Goal: Navigation & Orientation: Find specific page/section

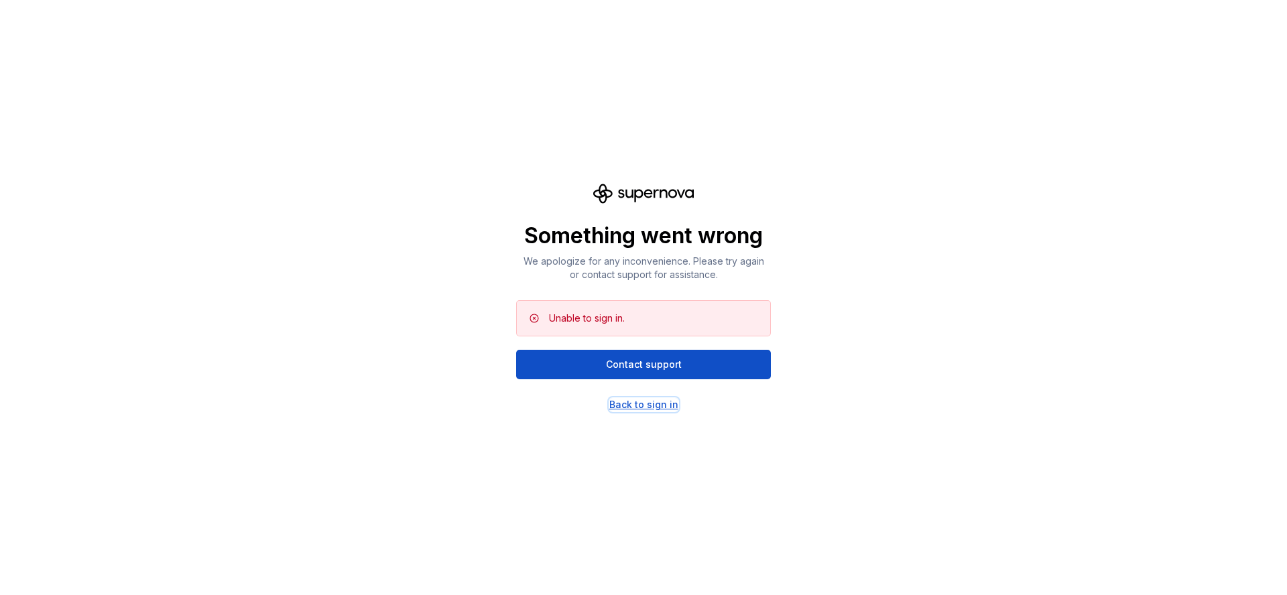
click at [647, 406] on div "Back to sign in" at bounding box center [643, 404] width 69 height 13
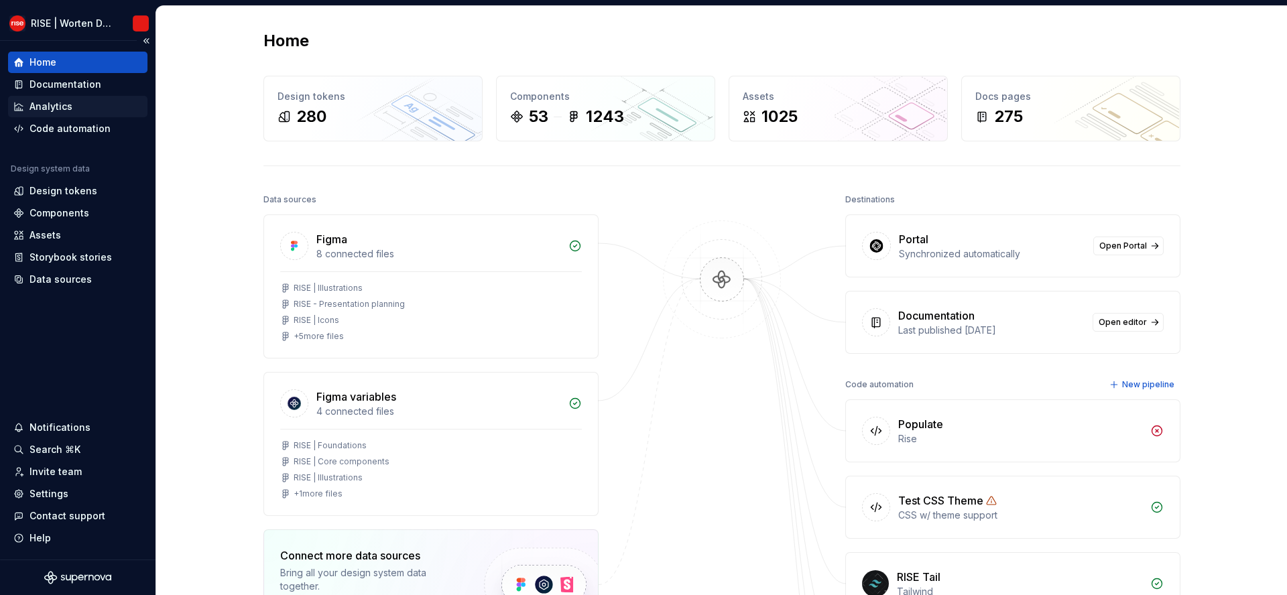
click at [70, 100] on div "Analytics" at bounding box center [50, 106] width 43 height 13
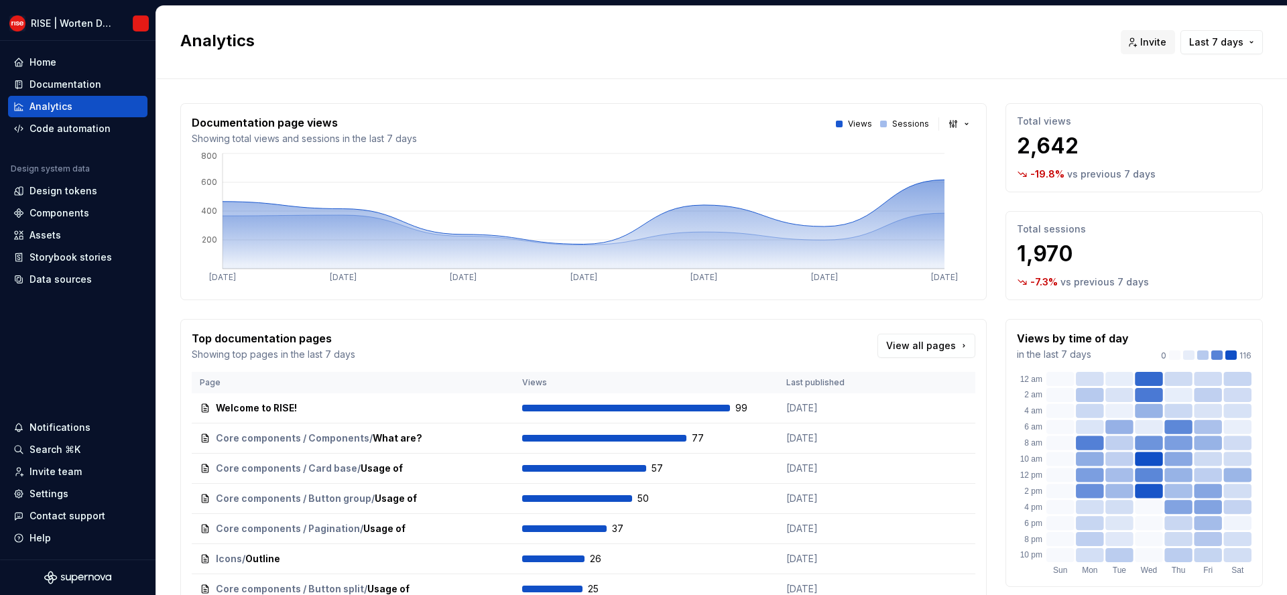
click at [911, 124] on p "Sessions" at bounding box center [910, 124] width 37 height 11
click at [1094, 137] on p "2,642" at bounding box center [1134, 146] width 235 height 27
click at [969, 123] on button "button" at bounding box center [959, 124] width 31 height 19
click at [963, 123] on html "RISE | Worten Design System Home Documentation Analytics Code automation Design…" at bounding box center [643, 297] width 1287 height 595
